Goal: Navigation & Orientation: Find specific page/section

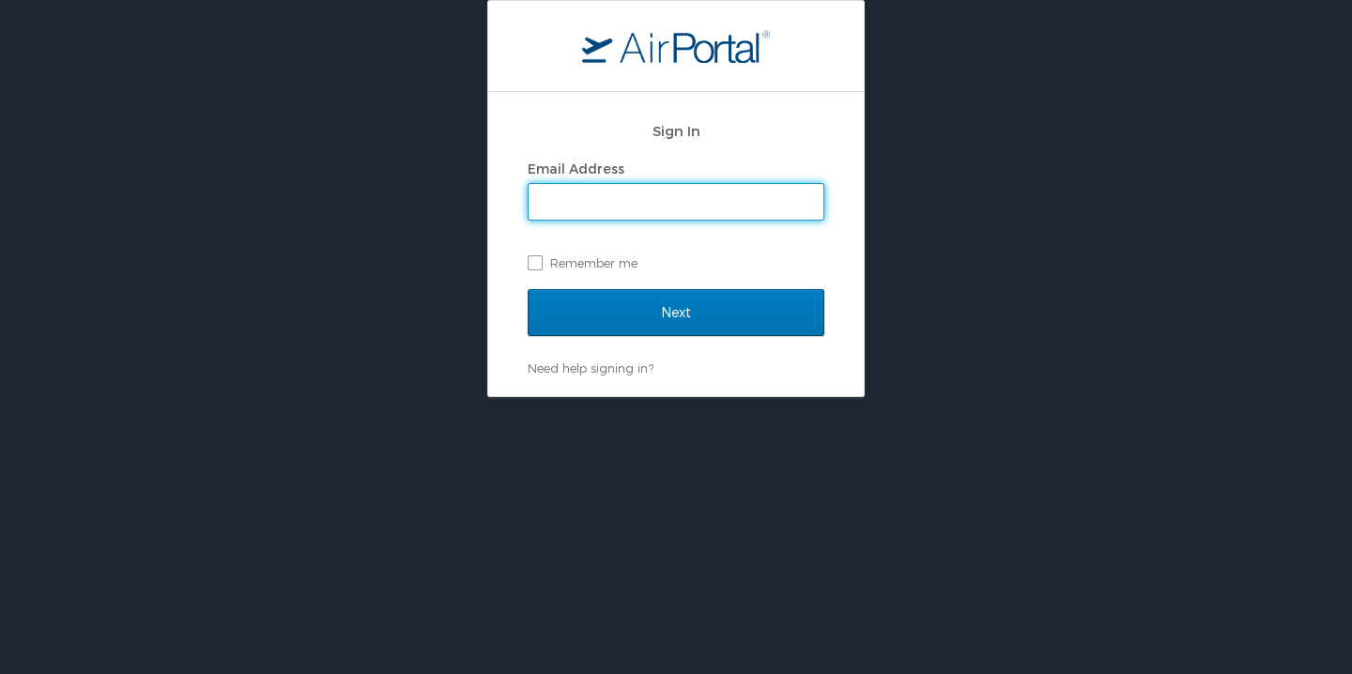
click at [567, 200] on input "Email Address" at bounding box center [675, 202] width 295 height 36
type input "cooper@joinopulence.com"
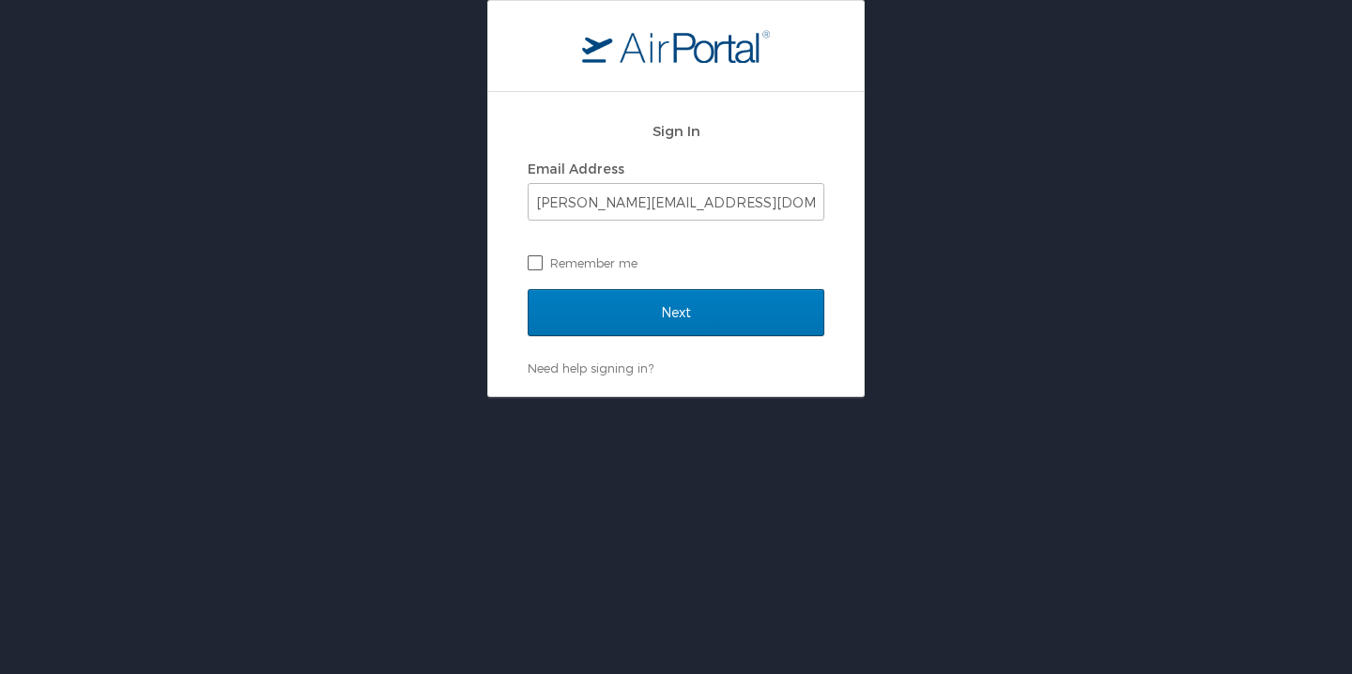
click at [591, 268] on label "Remember me" at bounding box center [675, 263] width 297 height 28
click at [540, 268] on input "Remember me" at bounding box center [533, 261] width 12 height 12
checkbox input "true"
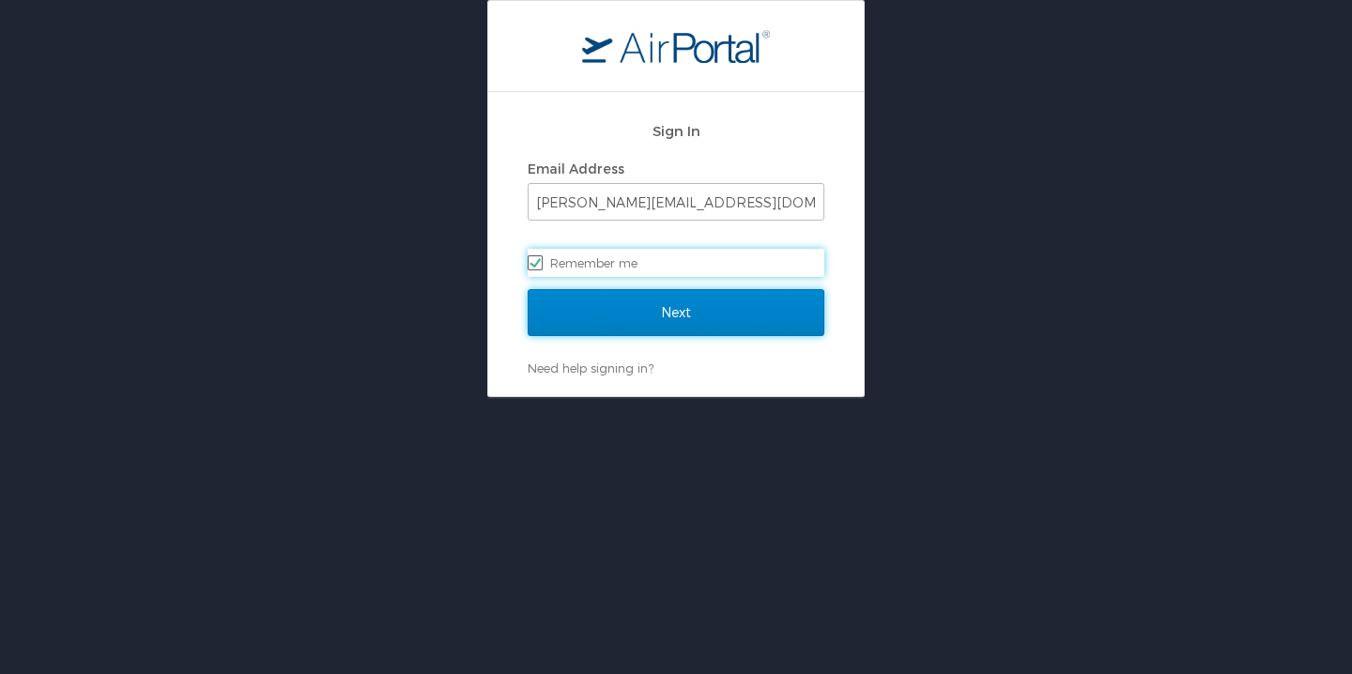
click at [619, 296] on input "Next" at bounding box center [675, 312] width 297 height 47
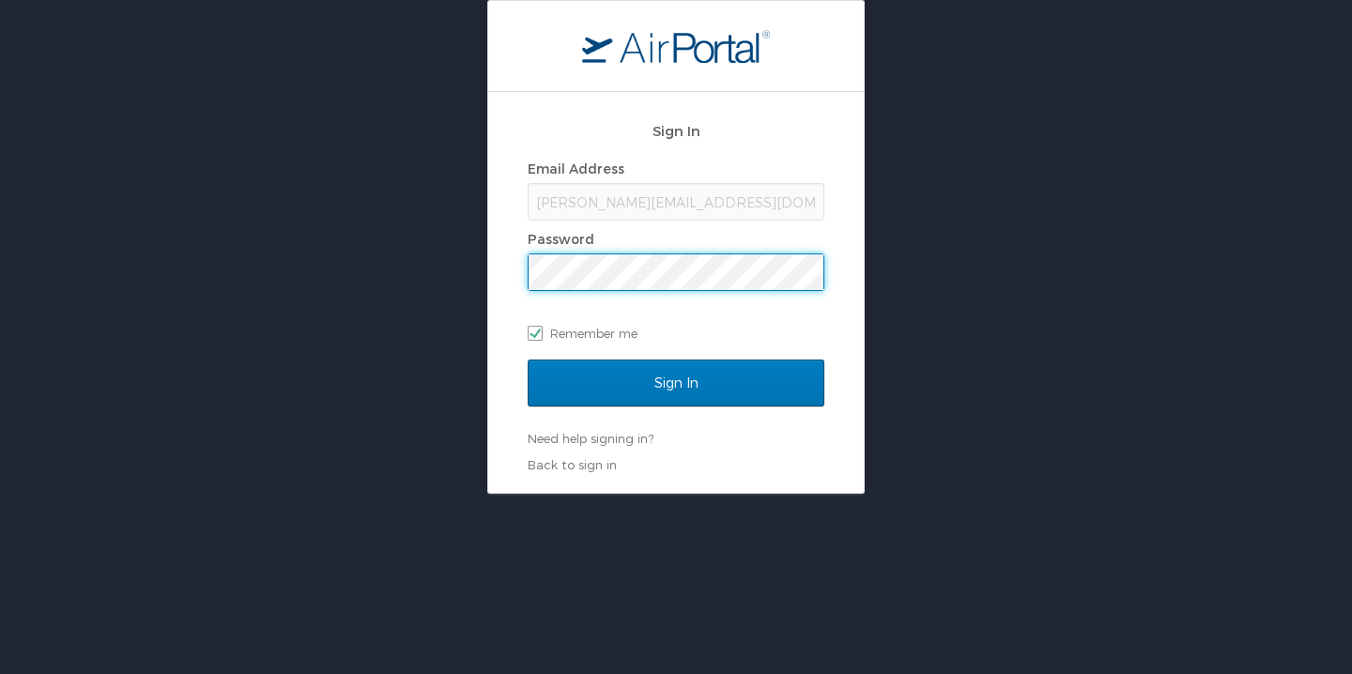
click at [527, 359] on input "Sign In" at bounding box center [675, 382] width 297 height 47
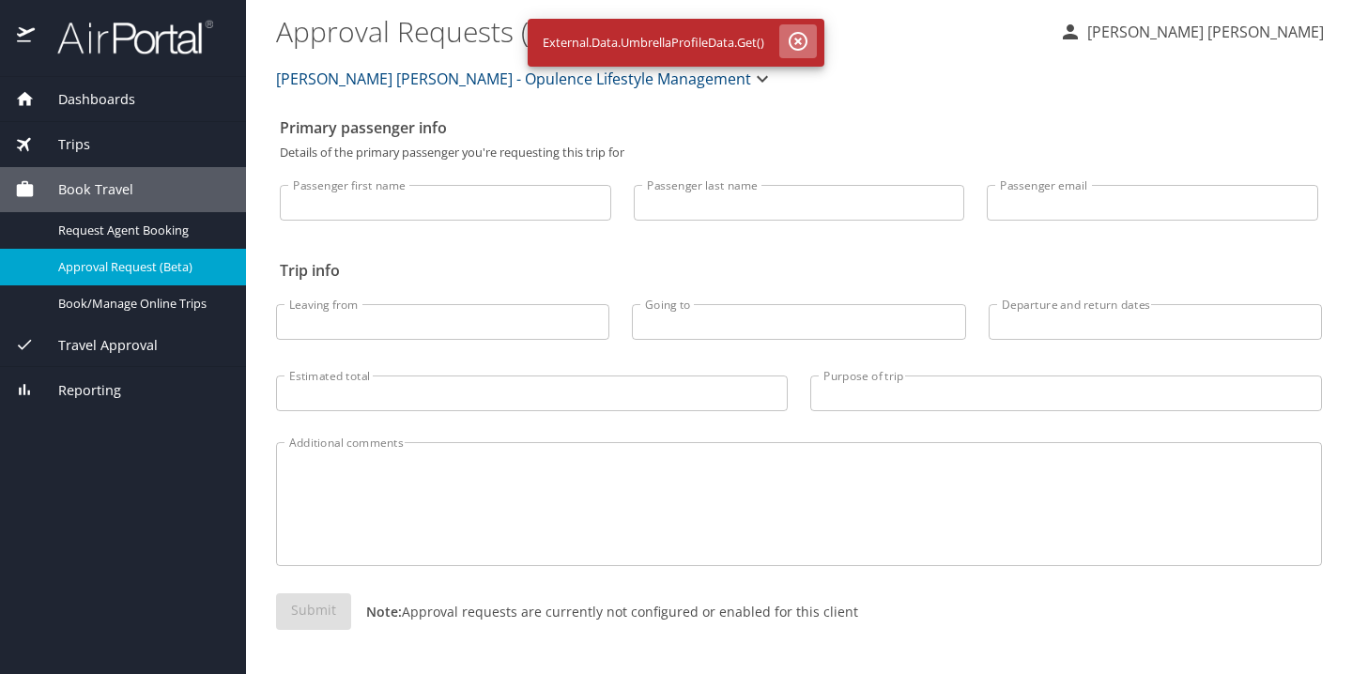
drag, startPoint x: 794, startPoint y: 38, endPoint x: 831, endPoint y: 54, distance: 39.6
click at [794, 38] on icon "button" at bounding box center [797, 41] width 19 height 19
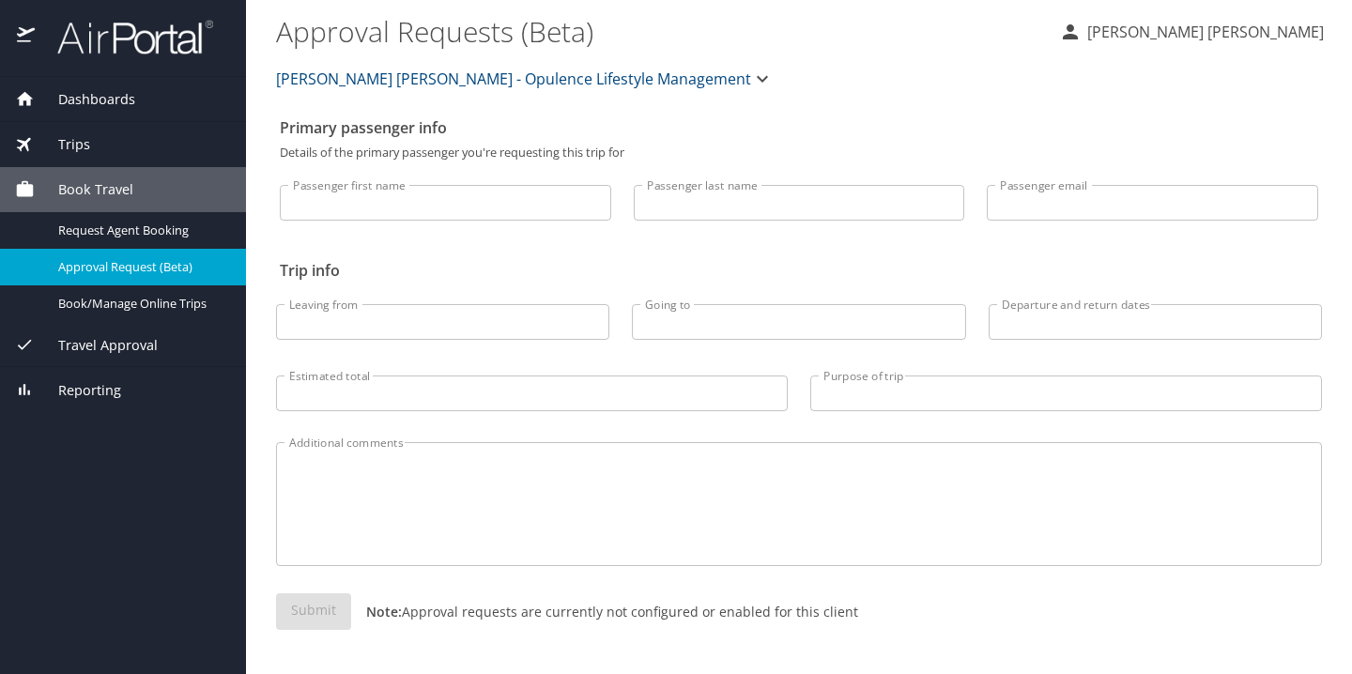
click at [132, 115] on div "Dashboards" at bounding box center [123, 99] width 246 height 45
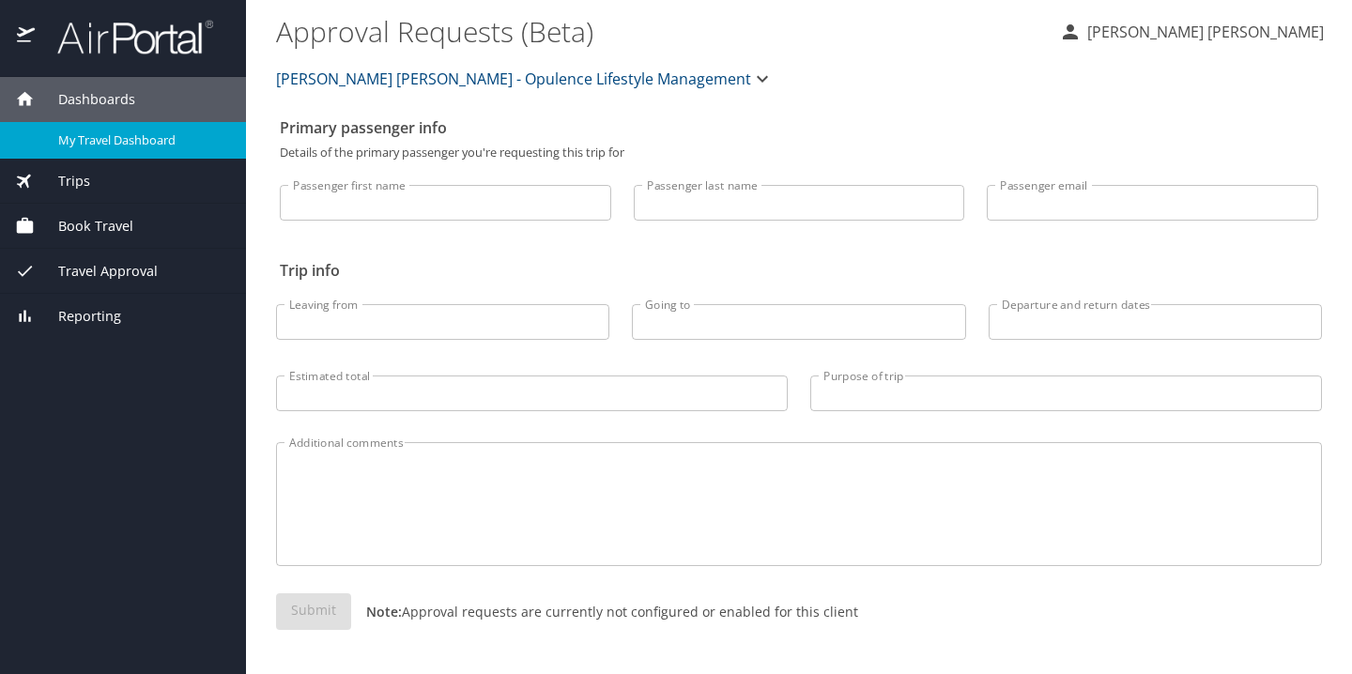
click at [126, 136] on span "My Travel Dashboard" at bounding box center [140, 140] width 165 height 18
